Goal: Task Accomplishment & Management: Complete application form

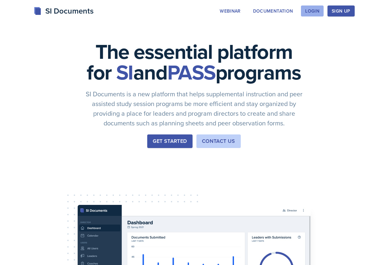
click at [320, 11] on button "Login" at bounding box center [312, 10] width 23 height 11
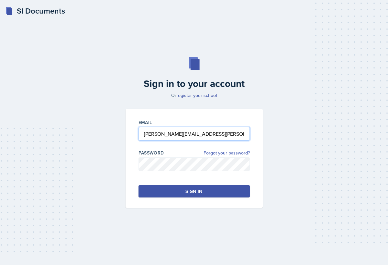
type input "[PERSON_NAME][EMAIL_ADDRESS][PERSON_NAME][DOMAIN_NAME]"
click at [216, 151] on link "Forgot your password?" at bounding box center [226, 153] width 46 height 7
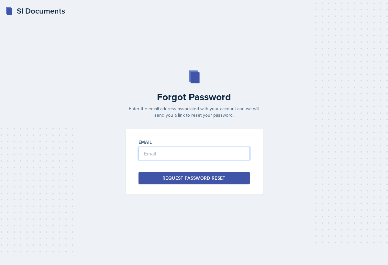
click at [192, 159] on input "email" at bounding box center [193, 154] width 111 height 14
type input "[PERSON_NAME][EMAIL_ADDRESS][PERSON_NAME][DOMAIN_NAME]"
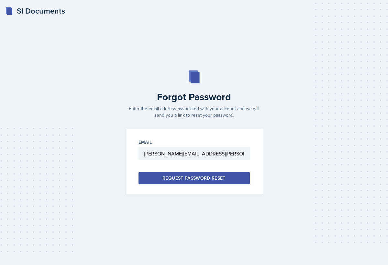
click at [196, 180] on div "Request Password Reset" at bounding box center [193, 178] width 63 height 6
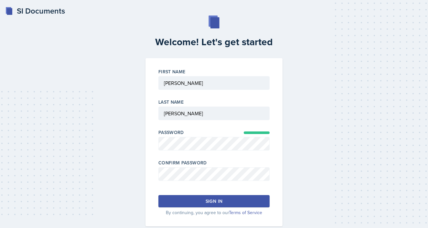
click at [218, 203] on div "Sign in" at bounding box center [214, 201] width 17 height 6
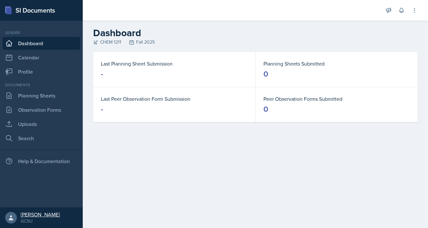
click at [14, 219] on div at bounding box center [11, 218] width 12 height 12
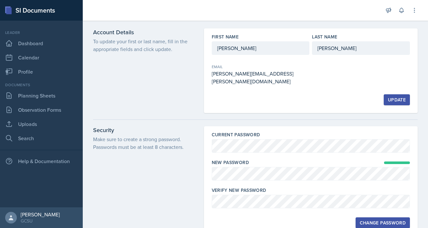
click at [377, 220] on div "Change Password" at bounding box center [383, 222] width 46 height 5
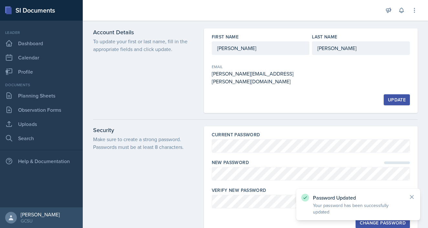
click at [411, 197] on icon at bounding box center [411, 197] width 3 height 3
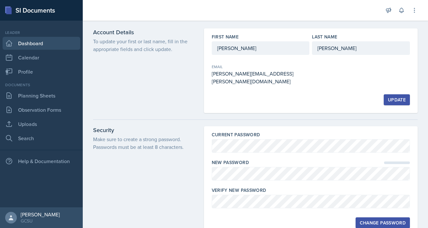
click at [34, 43] on link "Dashboard" at bounding box center [42, 43] width 78 height 13
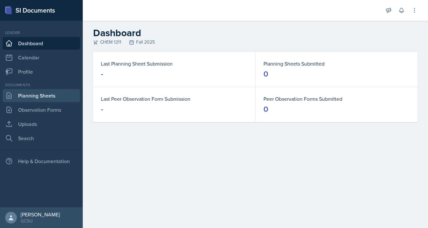
click at [37, 91] on link "Planning Sheets" at bounding box center [42, 95] width 78 height 13
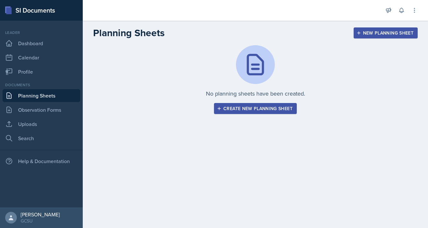
click at [285, 105] on button "Create new planning sheet" at bounding box center [255, 108] width 83 height 11
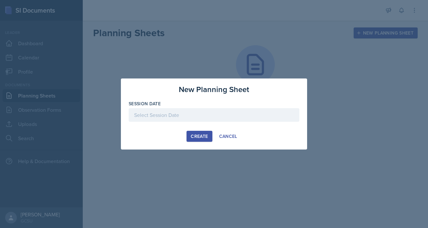
click at [209, 115] on div at bounding box center [214, 115] width 171 height 14
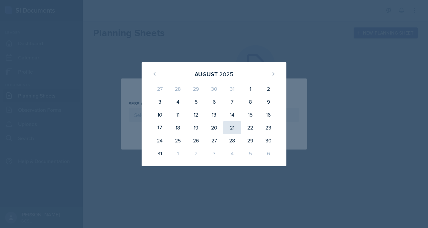
click at [232, 125] on div "21" at bounding box center [232, 127] width 18 height 13
type input "August 21st, 2025"
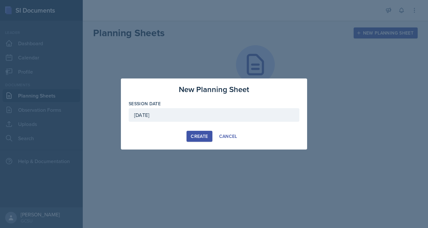
click at [201, 133] on button "Create" at bounding box center [199, 136] width 26 height 11
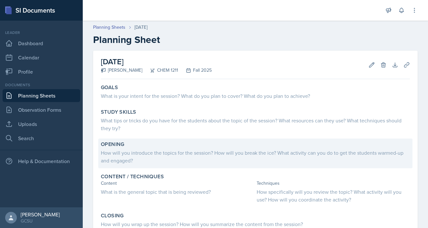
click at [141, 151] on div "How will you introduce the topics for the session? How will you break the ice? …" at bounding box center [255, 157] width 309 height 16
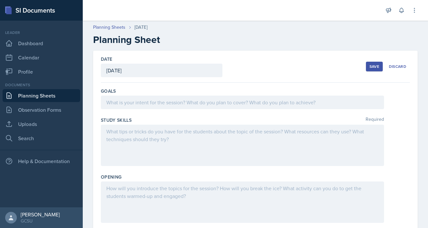
click at [135, 204] on div at bounding box center [242, 202] width 283 height 41
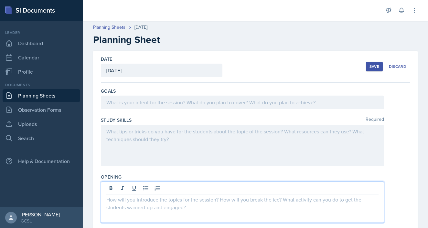
click at [278, 110] on div "Goals" at bounding box center [255, 99] width 309 height 29
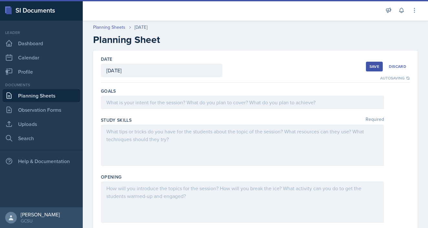
click at [230, 102] on div at bounding box center [242, 103] width 283 height 14
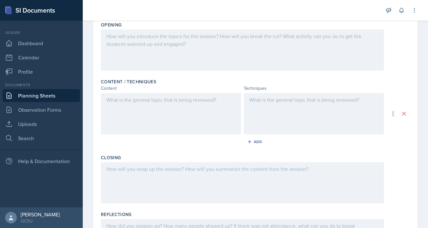
scroll to position [164, 0]
click at [200, 138] on div "Add" at bounding box center [255, 142] width 309 height 12
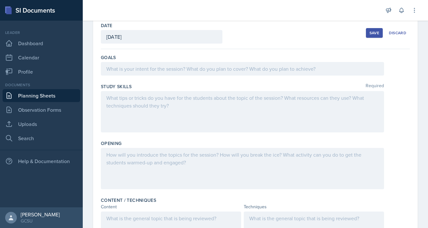
scroll to position [36, 0]
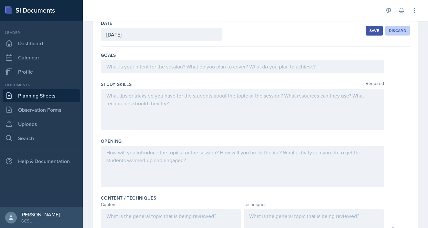
click at [393, 27] on button "Discard" at bounding box center [397, 31] width 25 height 10
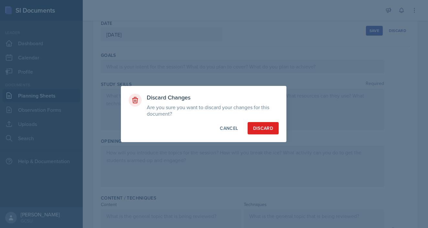
click at [263, 127] on div "Discard" at bounding box center [263, 128] width 20 height 6
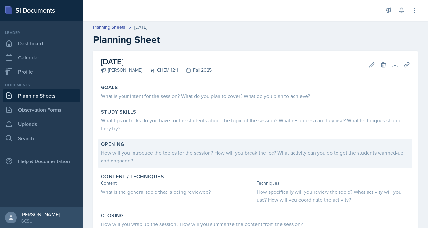
scroll to position [0, 0]
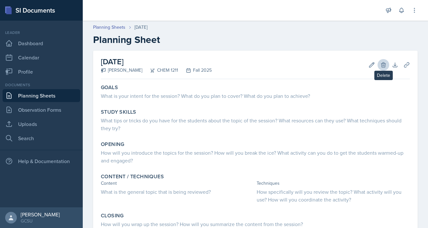
click at [382, 63] on icon at bounding box center [383, 64] width 4 height 5
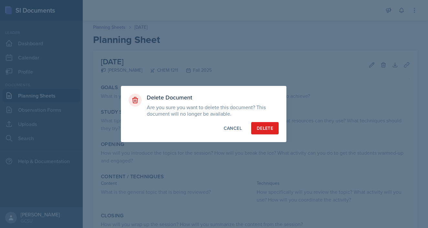
click at [259, 125] on button "Delete" at bounding box center [264, 128] width 27 height 12
click at [227, 124] on button "Cancel" at bounding box center [232, 128] width 29 height 12
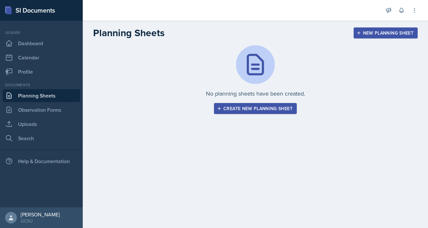
click at [382, 35] on div "New Planning Sheet" at bounding box center [386, 32] width 56 height 5
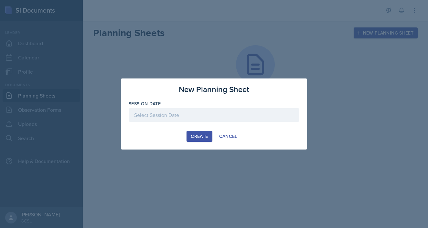
click at [197, 115] on div at bounding box center [214, 115] width 171 height 14
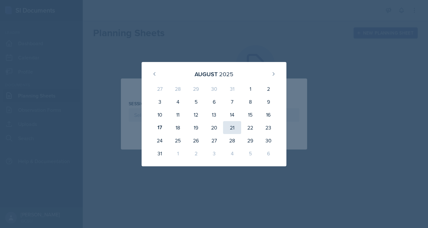
click at [235, 129] on div "21" at bounding box center [232, 127] width 18 height 13
type input "August 21st, 2025"
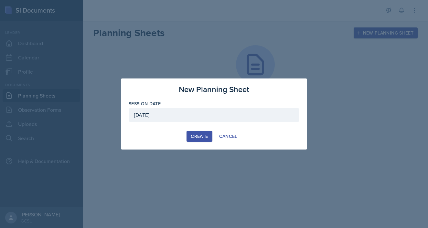
click at [196, 139] on div "Create" at bounding box center [199, 136] width 17 height 5
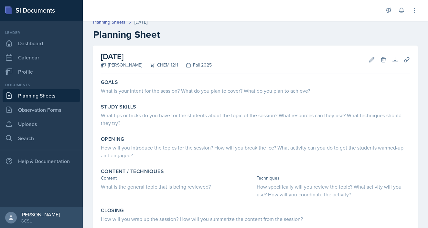
scroll to position [5, 0]
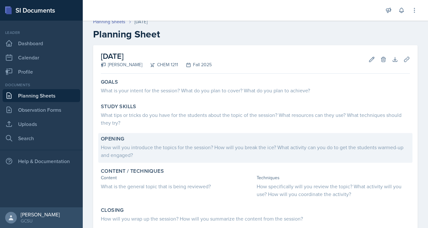
click at [143, 148] on div "How will you introduce the topics for the session? How will you break the ice? …" at bounding box center [255, 151] width 309 height 16
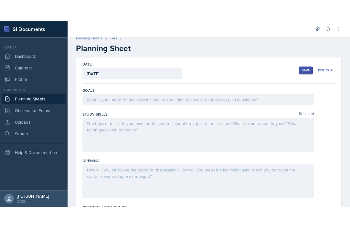
scroll to position [49, 0]
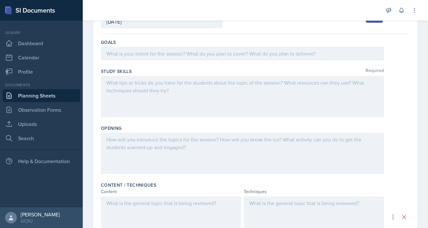
click at [144, 141] on div at bounding box center [242, 153] width 283 height 41
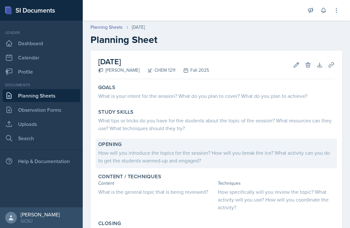
click at [150, 157] on div "How will you introduce the topics for the session? How will you break the ice? …" at bounding box center [216, 157] width 236 height 16
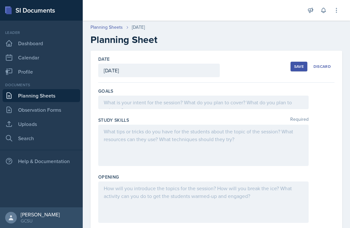
click at [140, 207] on div at bounding box center [203, 202] width 210 height 41
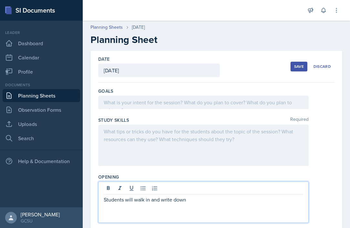
click at [328, 2] on div "Announcements SI Leader Training! Jan 11th, 2025 4:11 PM We are so excited to k…" at bounding box center [323, 10] width 32 height 21
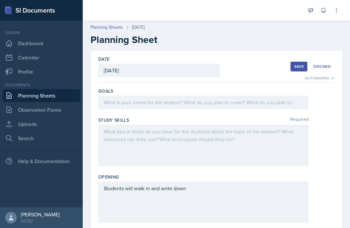
click at [204, 198] on div "Students will walk in and write down" at bounding box center [203, 202] width 210 height 41
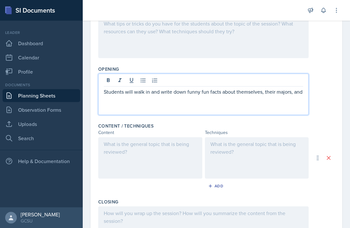
scroll to position [105, 0]
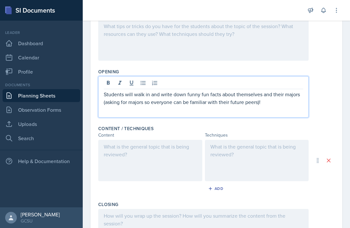
click at [302, 91] on p "Students will walk in and write down funny fun facts about themselves and their…" at bounding box center [203, 98] width 199 height 16
click at [266, 105] on p "Students will walk in and write down funny fun facts about themselves and their…" at bounding box center [203, 98] width 199 height 16
click at [283, 103] on p "Students will walk in and write down funny fun facts about themselves and their…" at bounding box center [203, 98] width 199 height 16
click at [298, 95] on p "Students will walk in and write down funny fun facts about themselves and their…" at bounding box center [203, 98] width 199 height 16
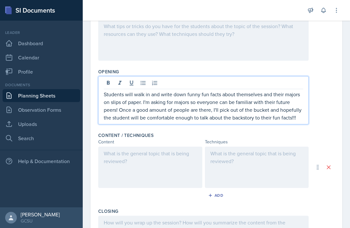
click at [311, 110] on div "Students will walk in and write down funny fun facts about themselves and their…" at bounding box center [216, 100] width 236 height 48
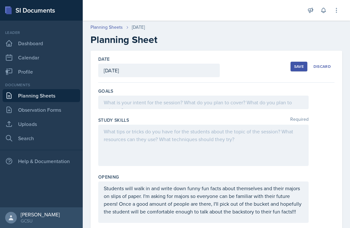
scroll to position [0, 0]
click at [302, 62] on button "Save" at bounding box center [299, 67] width 17 height 10
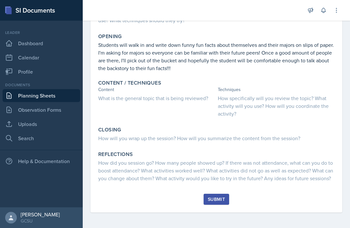
click at [44, 93] on link "Planning Sheets" at bounding box center [42, 95] width 78 height 13
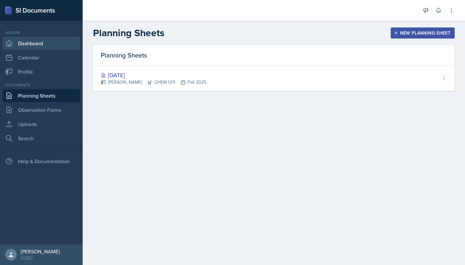
click at [36, 44] on link "Dashboard" at bounding box center [42, 43] width 78 height 13
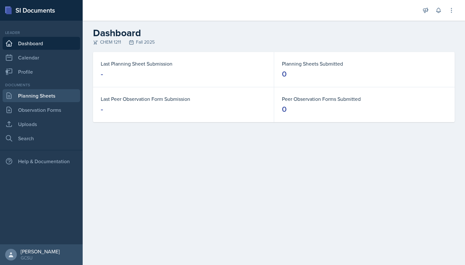
click at [38, 95] on link "Planning Sheets" at bounding box center [42, 95] width 78 height 13
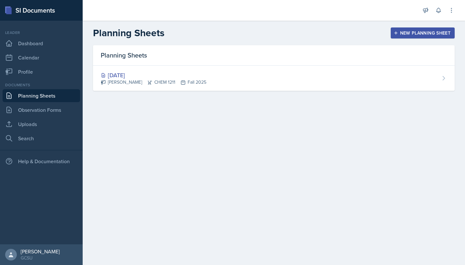
click at [350, 36] on div "New Planning Sheet" at bounding box center [423, 32] width 56 height 5
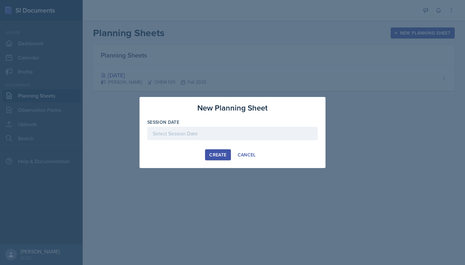
click at [186, 135] on div at bounding box center [232, 134] width 171 height 14
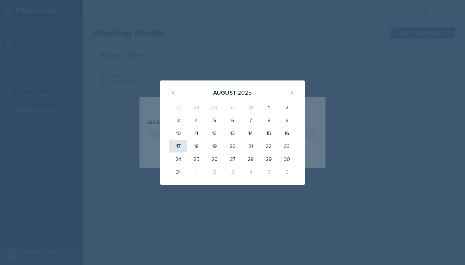
click at [177, 144] on div "17" at bounding box center [178, 146] width 18 height 13
type input "August 17th, 2025"
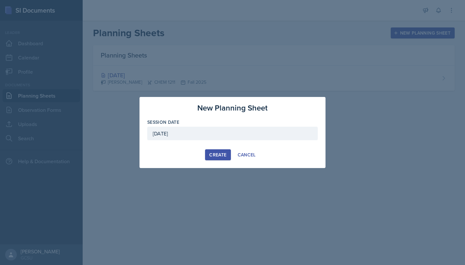
click at [221, 157] on div "Create" at bounding box center [217, 154] width 17 height 5
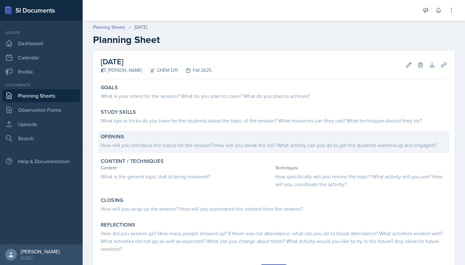
click at [207, 149] on div "Opening How will you introduce the topics for the session? How will you break t…" at bounding box center [274, 142] width 352 height 22
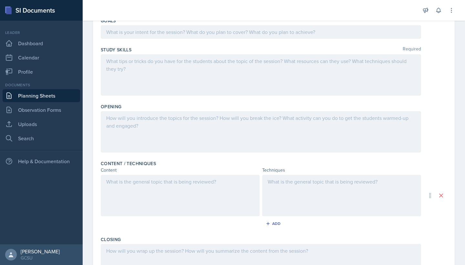
scroll to position [71, 0]
click at [171, 133] on div at bounding box center [261, 130] width 321 height 41
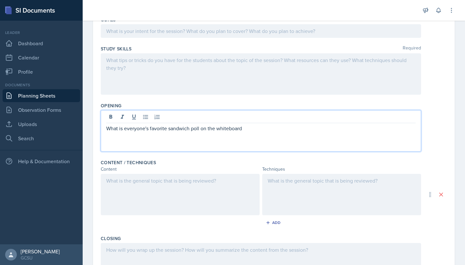
click at [157, 103] on div "Opening" at bounding box center [274, 105] width 346 height 6
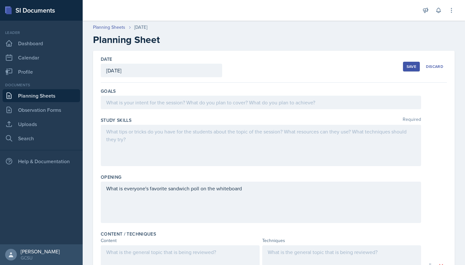
scroll to position [0, 0]
click at [149, 107] on div at bounding box center [261, 103] width 321 height 14
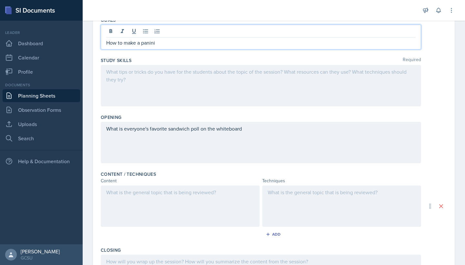
scroll to position [73, 0]
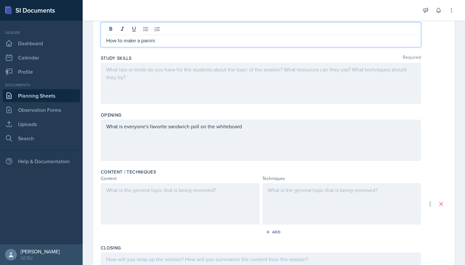
click at [174, 83] on div at bounding box center [261, 83] width 321 height 41
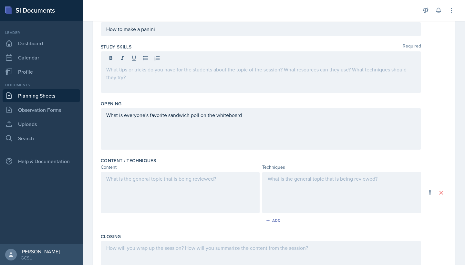
click at [167, 185] on div at bounding box center [180, 192] width 159 height 41
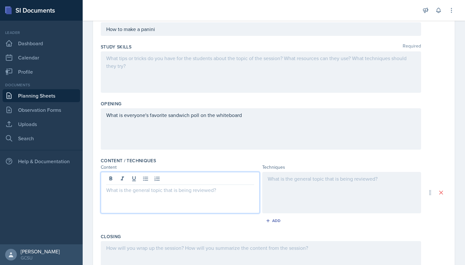
click at [213, 68] on div at bounding box center [261, 71] width 321 height 41
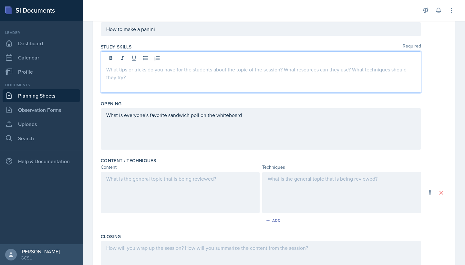
click at [176, 192] on div at bounding box center [180, 192] width 159 height 41
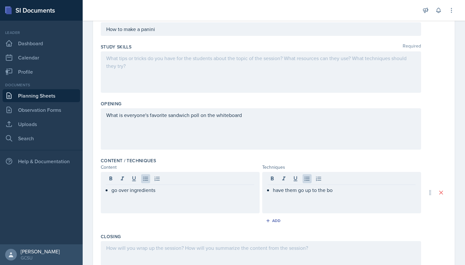
click at [154, 208] on div "go over ingredients" at bounding box center [180, 192] width 159 height 41
click at [334, 192] on div "have them go up to the bo" at bounding box center [341, 192] width 159 height 41
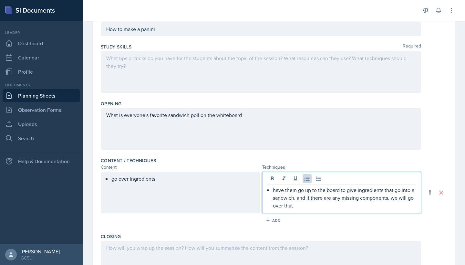
click at [200, 184] on div "go over ingredients" at bounding box center [180, 192] width 159 height 41
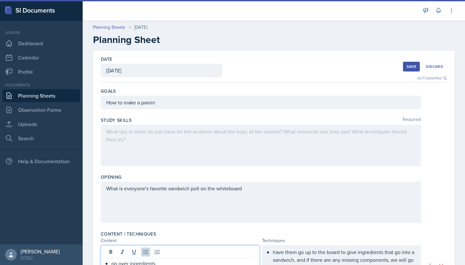
scroll to position [0, 0]
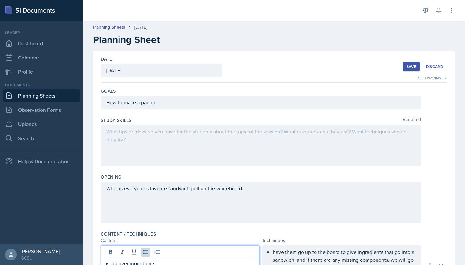
click at [350, 65] on div "Save" at bounding box center [412, 66] width 10 height 5
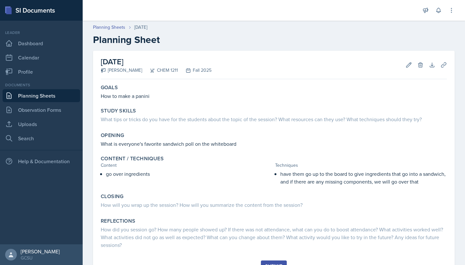
click at [57, 91] on link "Planning Sheets" at bounding box center [42, 95] width 78 height 13
